Goal: Task Accomplishment & Management: Use online tool/utility

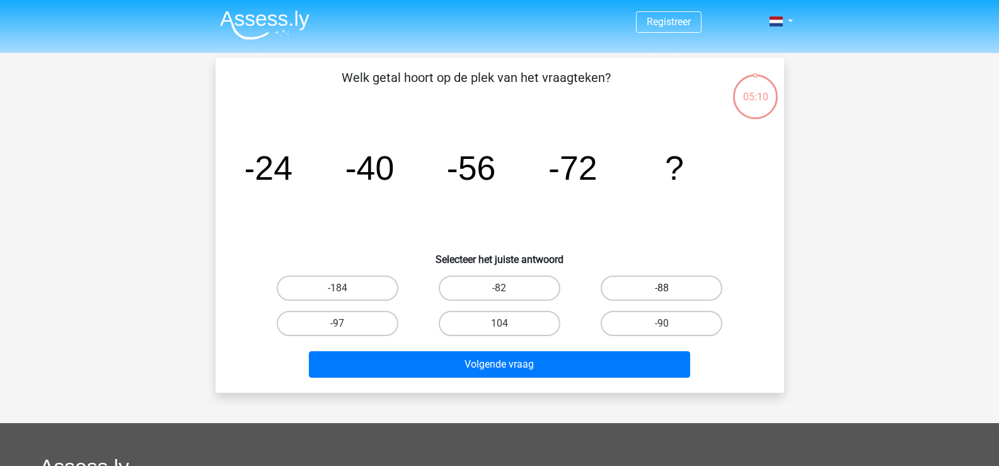
click at [654, 285] on label "-88" at bounding box center [662, 287] width 122 height 25
click at [662, 288] on input "-88" at bounding box center [666, 292] width 8 height 8
radio input "true"
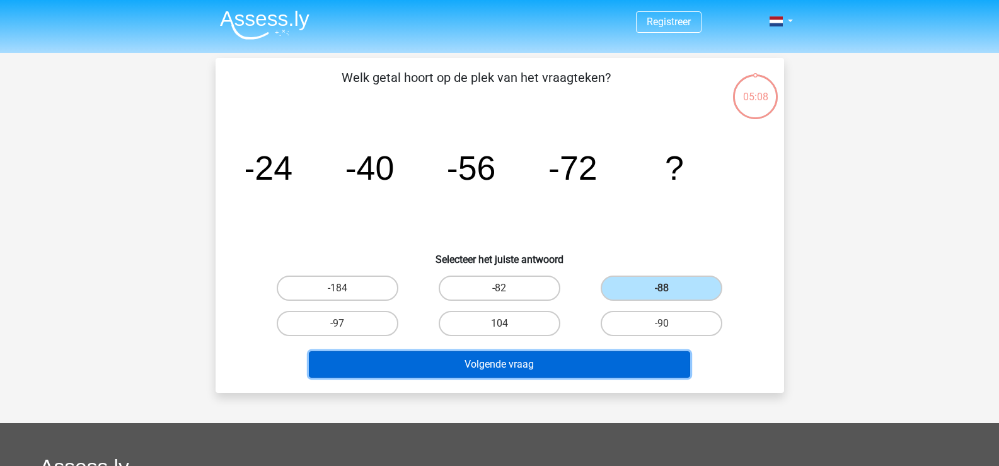
drag, startPoint x: 491, startPoint y: 366, endPoint x: 502, endPoint y: 355, distance: 15.2
click at [491, 364] on button "Volgende vraag" at bounding box center [499, 364] width 381 height 26
click at [484, 362] on button "Volgende vraag" at bounding box center [499, 364] width 381 height 26
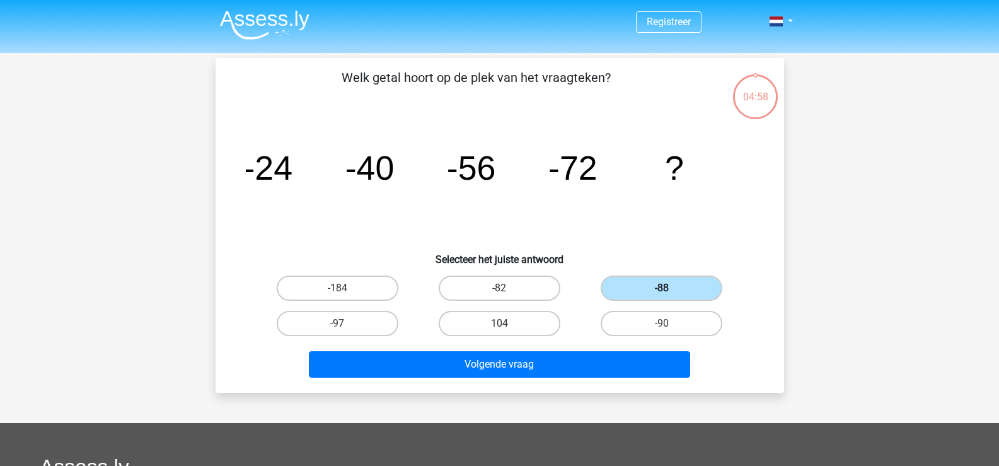
click at [650, 287] on label "-88" at bounding box center [662, 287] width 122 height 25
click at [662, 288] on input "-88" at bounding box center [666, 292] width 8 height 8
click at [672, 171] on tspan "?" at bounding box center [674, 168] width 19 height 38
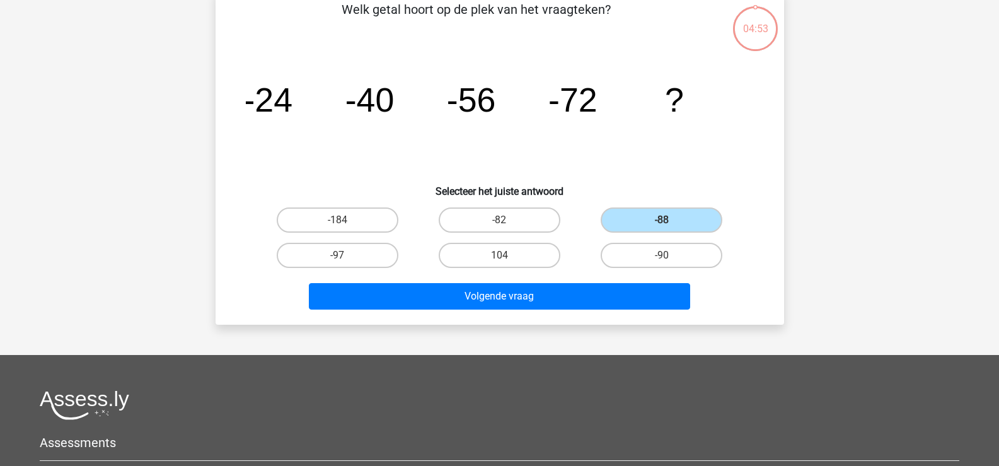
scroll to position [63, 0]
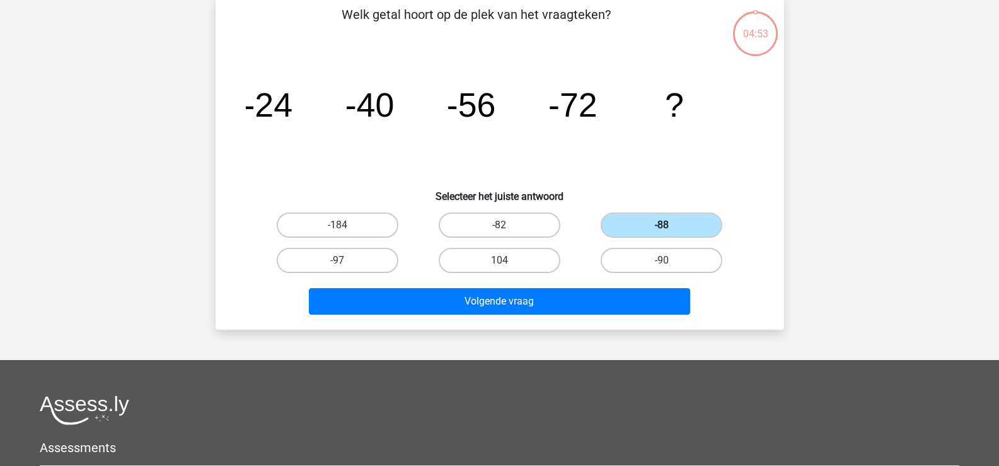
click at [681, 226] on label "-88" at bounding box center [662, 224] width 122 height 25
click at [670, 226] on input "-88" at bounding box center [666, 229] width 8 height 8
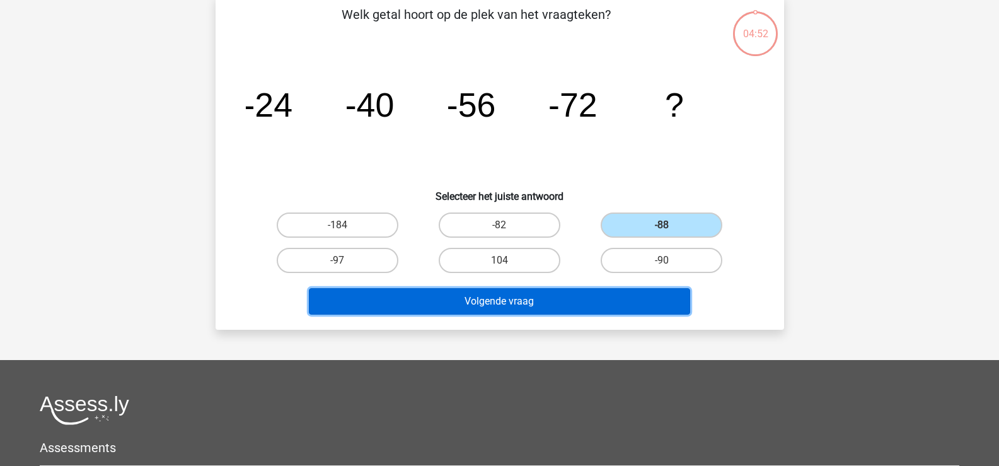
click at [558, 297] on button "Volgende vraag" at bounding box center [499, 301] width 381 height 26
click at [507, 302] on button "Volgende vraag" at bounding box center [499, 301] width 381 height 26
click at [507, 301] on button "Volgende vraag" at bounding box center [499, 301] width 381 height 26
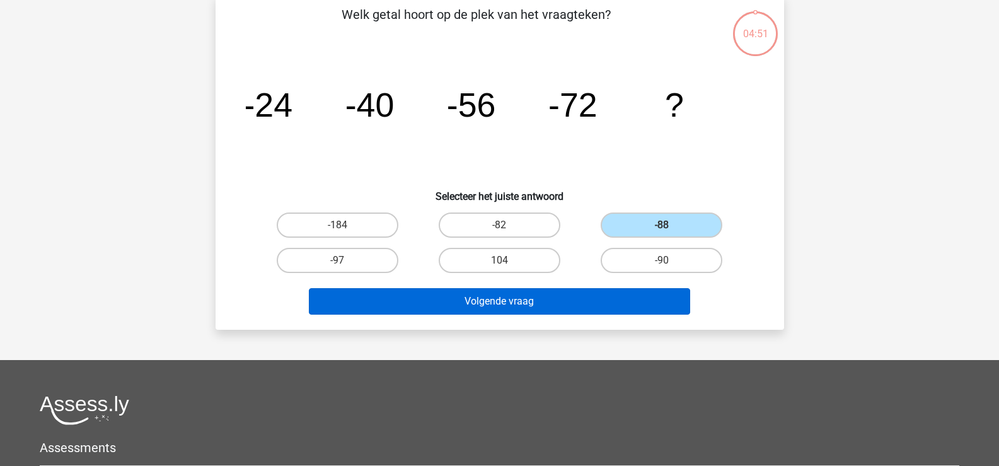
click at [507, 301] on button "Volgende vraag" at bounding box center [499, 301] width 381 height 26
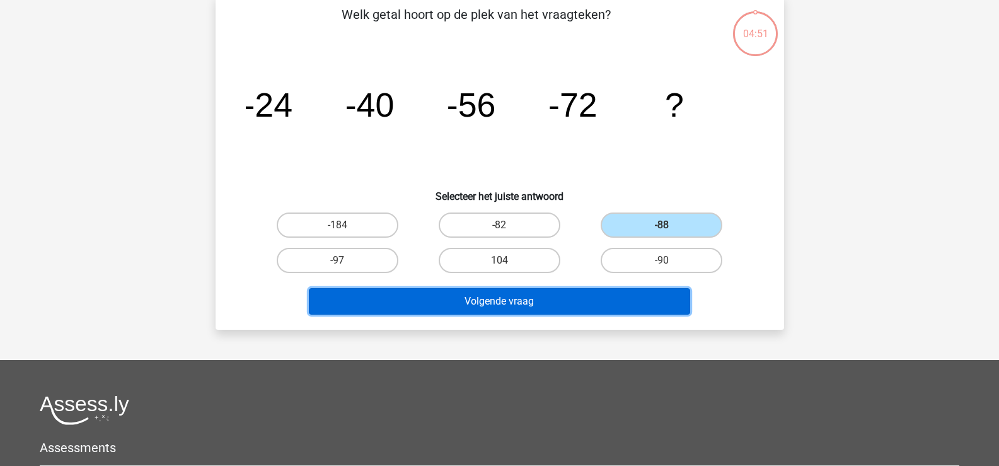
click at [507, 300] on button "Volgende vraag" at bounding box center [499, 301] width 381 height 26
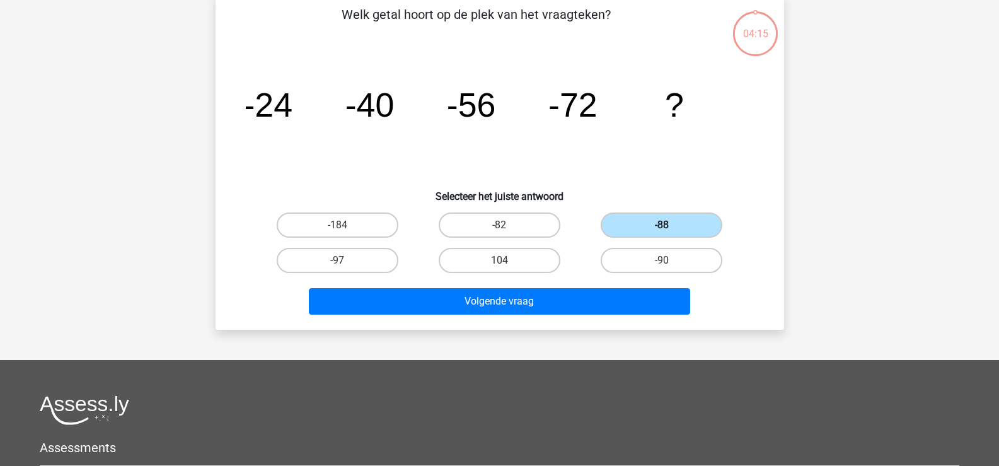
click at [682, 222] on label "-88" at bounding box center [662, 224] width 122 height 25
click at [670, 225] on input "-88" at bounding box center [666, 229] width 8 height 8
click at [682, 222] on label "-88" at bounding box center [662, 224] width 122 height 25
click at [670, 225] on input "-88" at bounding box center [666, 229] width 8 height 8
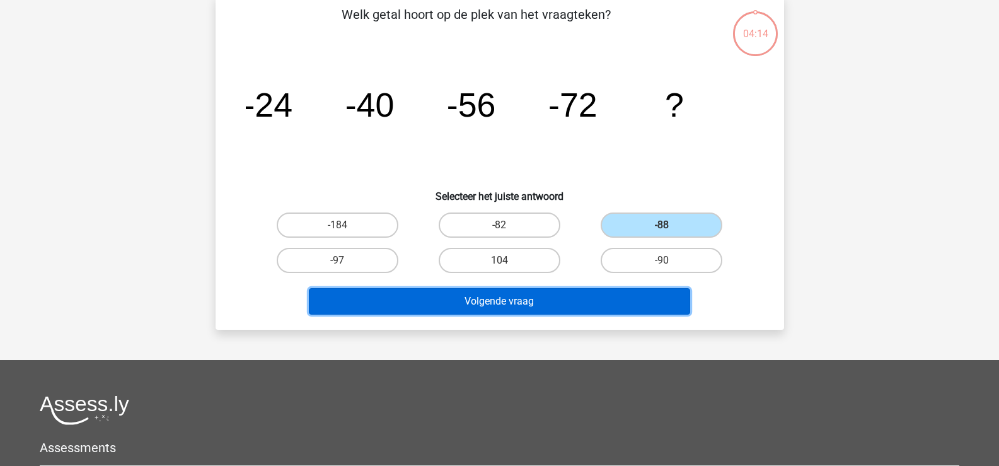
click at [542, 301] on button "Volgende vraag" at bounding box center [499, 301] width 381 height 26
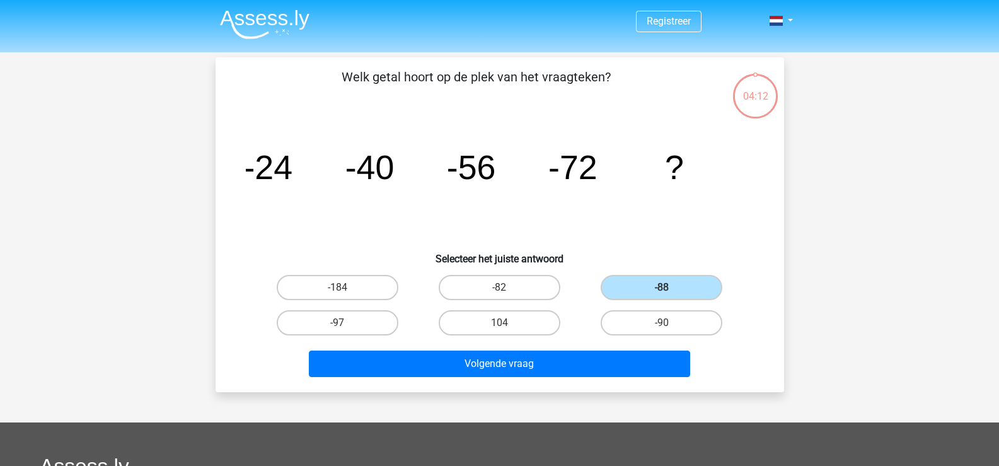
scroll to position [0, 0]
